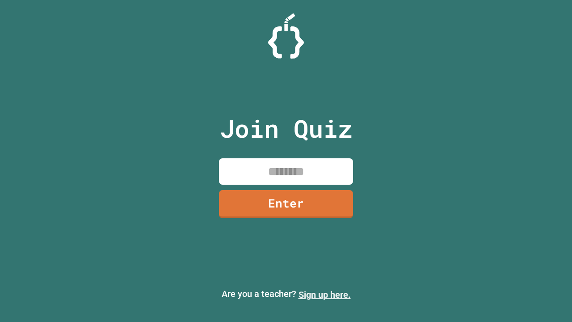
click at [324, 294] on link "Sign up here." at bounding box center [324, 294] width 52 height 11
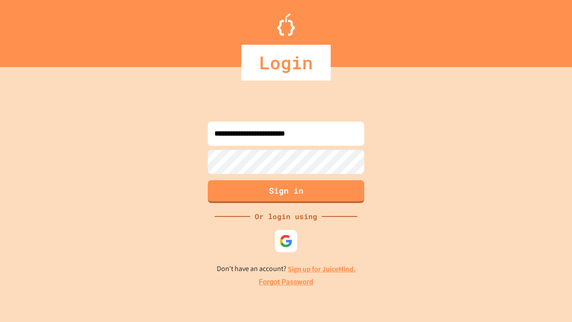
type input "**********"
